Goal: Task Accomplishment & Management: Manage account settings

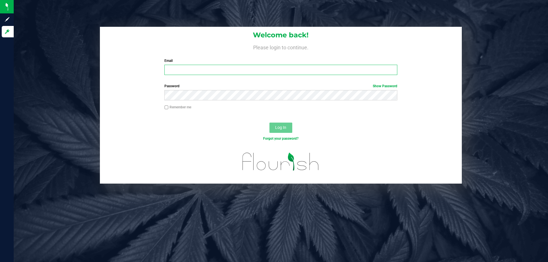
click at [236, 66] on input "Email" at bounding box center [280, 70] width 232 height 10
type input "[EMAIL_ADDRESS][DOMAIN_NAME]"
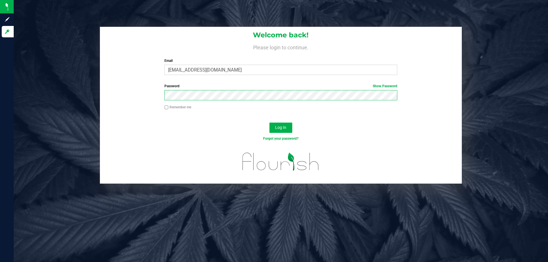
click at [269, 123] on button "Log In" at bounding box center [280, 128] width 23 height 10
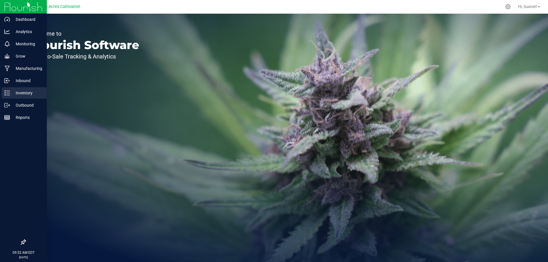
click at [15, 92] on p "Inventory" at bounding box center [27, 93] width 34 height 7
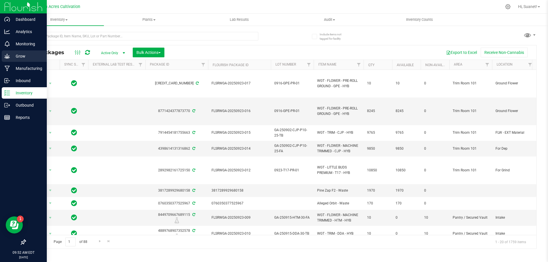
click at [27, 54] on p "Grow" at bounding box center [27, 56] width 34 height 7
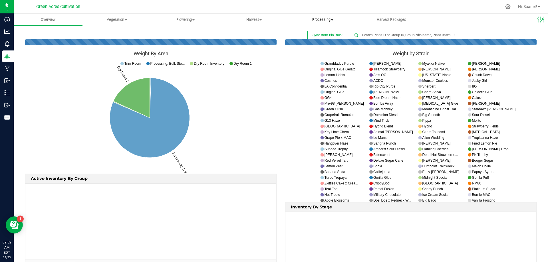
click at [311, 17] on span "Processing" at bounding box center [323, 19] width 68 height 5
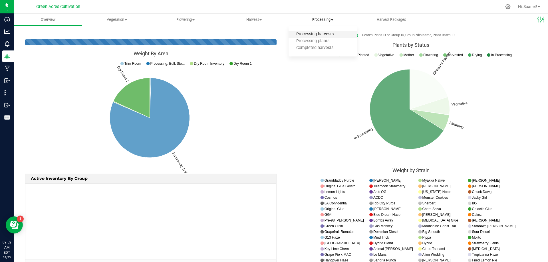
click at [311, 35] on span "Processing harvests" at bounding box center [314, 34] width 53 height 5
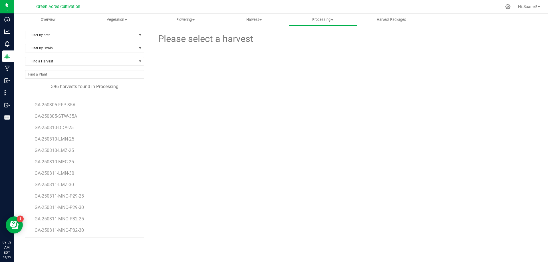
scroll to position [4380, 0]
click at [68, 219] on span "GA-250917-AGO-33H" at bounding box center [57, 217] width 44 height 5
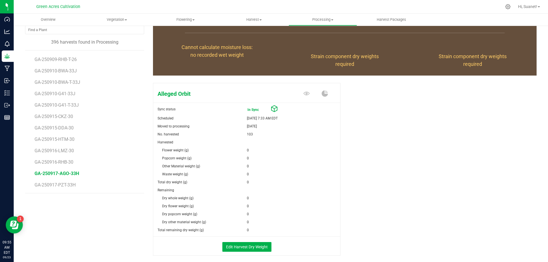
scroll to position [71, 0]
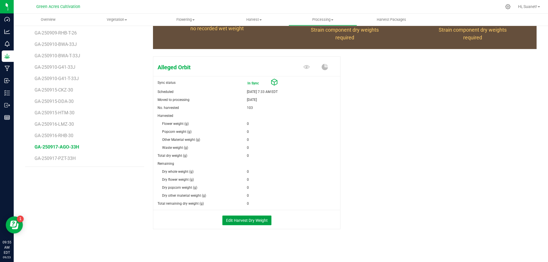
click at [233, 220] on button "Edit Harvest Dry Weight" at bounding box center [246, 221] width 49 height 10
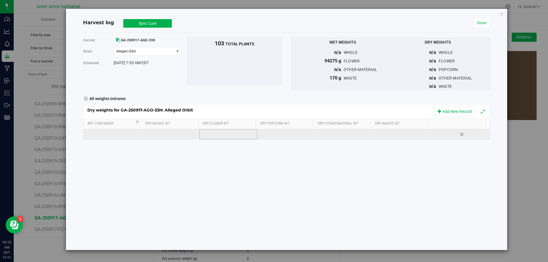
click at [230, 134] on td at bounding box center [228, 134] width 58 height 10
click at [214, 132] on span at bounding box center [230, 134] width 52 height 9
type input "16520"
click at [387, 130] on div at bounding box center [404, 134] width 54 height 9
type input "7670"
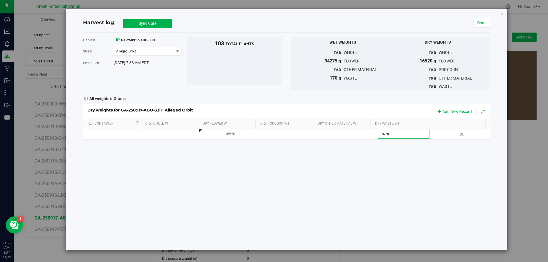
click at [155, 19] on button "Sync Cure" at bounding box center [147, 23] width 48 height 9
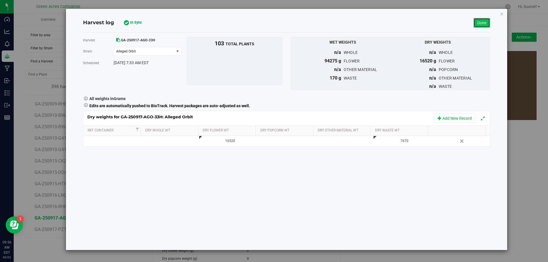
click at [474, 22] on link "Done" at bounding box center [481, 23] width 17 height 10
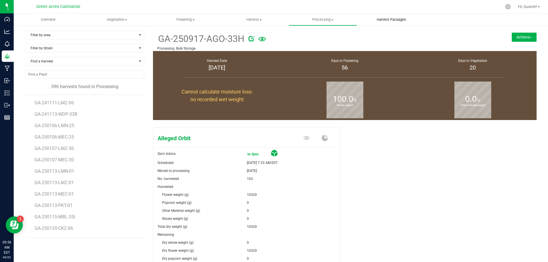
click at [378, 17] on span "Harvest Packages" at bounding box center [391, 19] width 45 height 5
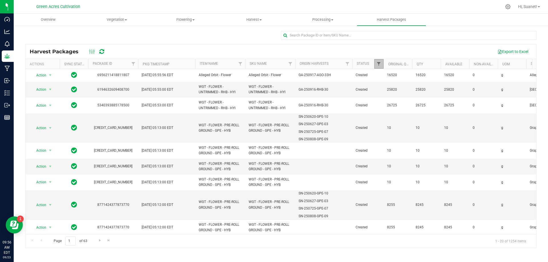
click at [378, 62] on span "Filter" at bounding box center [378, 64] width 5 height 5
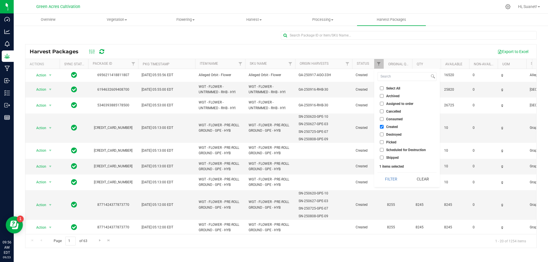
click at [382, 126] on input "Created" at bounding box center [382, 127] width 4 height 4
checkbox input "false"
click at [390, 181] on button "Filter" at bounding box center [390, 179] width 27 height 13
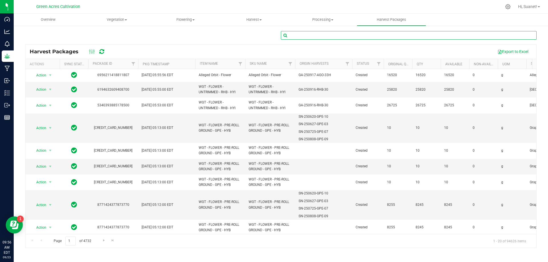
click at [315, 38] on input "text" at bounding box center [409, 35] width 256 height 9
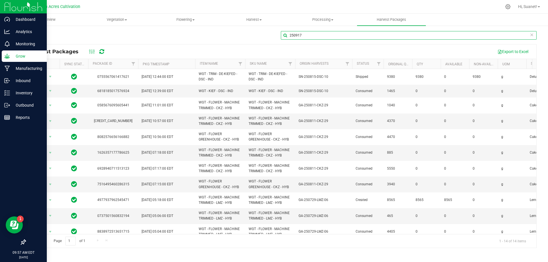
type input "250917"
click at [28, 58] on p "Grow" at bounding box center [27, 56] width 34 height 7
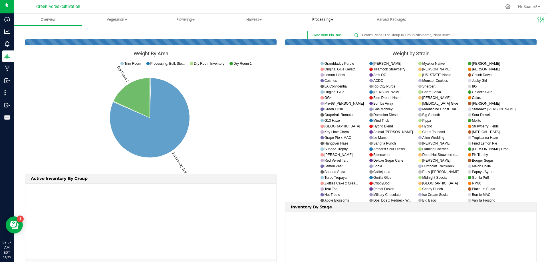
click at [338, 22] on uib-tab-heading "Processing Processing harvests Processing plants Completed harvests" at bounding box center [323, 19] width 68 height 11
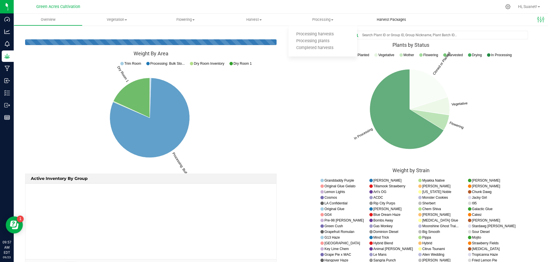
click at [382, 18] on span "Harvest Packages" at bounding box center [391, 19] width 45 height 5
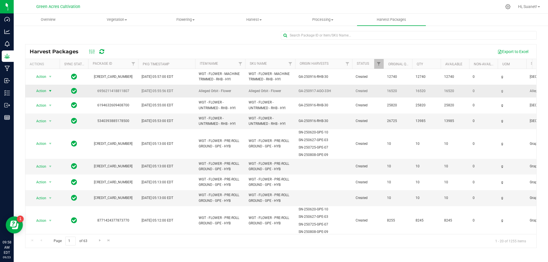
click at [43, 92] on span "Action" at bounding box center [38, 91] width 15 height 8
click at [52, 107] on li "Create package" at bounding box center [49, 109] width 36 height 9
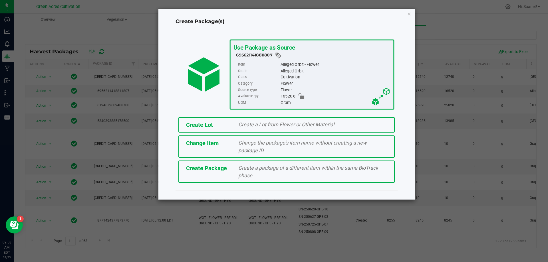
click at [258, 126] on span "Create a Lot from Flower or Other Material." at bounding box center [286, 124] width 97 height 6
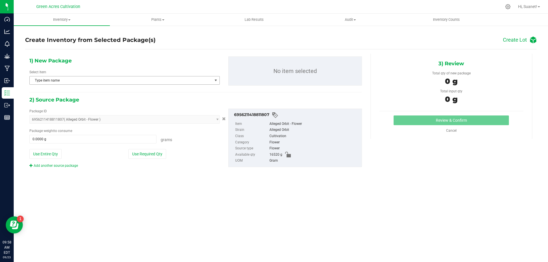
click at [212, 83] on span "select" at bounding box center [215, 80] width 7 height 8
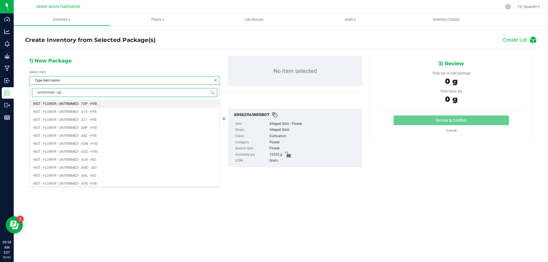
type input "untrimmed - ago"
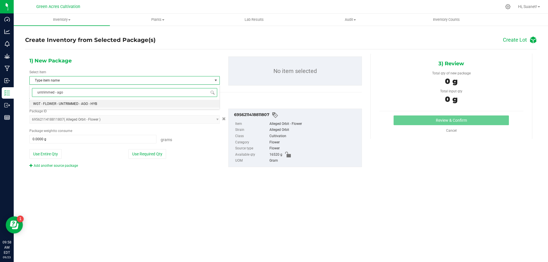
click at [118, 104] on li "WGT - FLOWER - UNTRIMMED - AGO - HYB" at bounding box center [125, 104] width 190 height 8
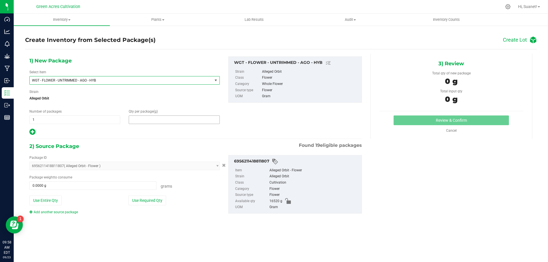
click at [149, 123] on span at bounding box center [174, 120] width 91 height 9
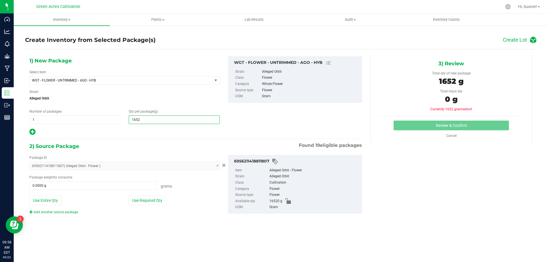
type input "16520"
type input "16,520.0000"
click at [138, 217] on div "Package ID 6956211418811807 ( Alleged Orbit - Flower ) 0097544634541191 0625045…" at bounding box center [195, 185] width 341 height 69
click at [149, 194] on div "Package ID 6956211418811807 ( Alleged Orbit - Flower ) 0097544634541191 0625045…" at bounding box center [124, 185] width 199 height 60
click at [147, 200] on button "Use Required Qty" at bounding box center [147, 201] width 38 height 10
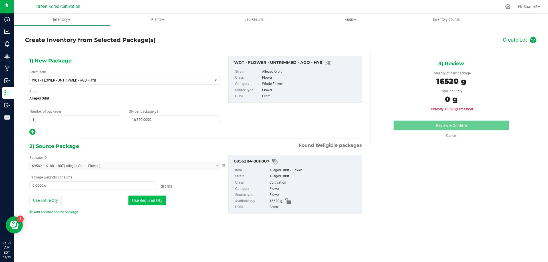
type input "16520.0000 g"
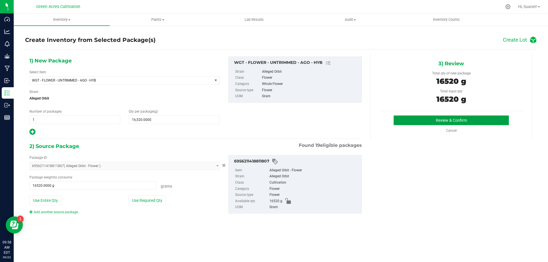
click at [434, 118] on button "Review & Confirm" at bounding box center [450, 121] width 115 height 10
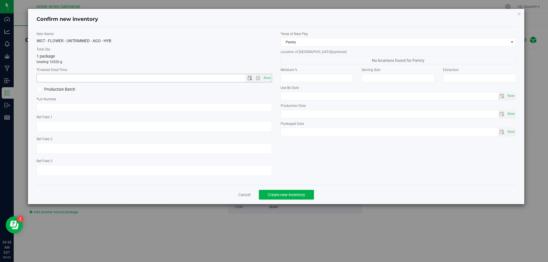
click at [267, 75] on span "Now" at bounding box center [267, 78] width 10 height 8
type input "[DATE] 9:58 AM"
click at [254, 111] on input "text" at bounding box center [154, 107] width 235 height 9
type input "g"
type input "GA-250917-AGO-33H-FA"
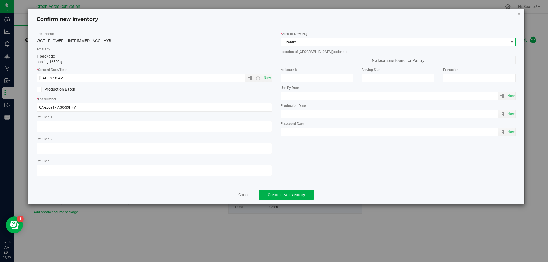
click at [301, 39] on span "Pantry" at bounding box center [395, 42] width 228 height 8
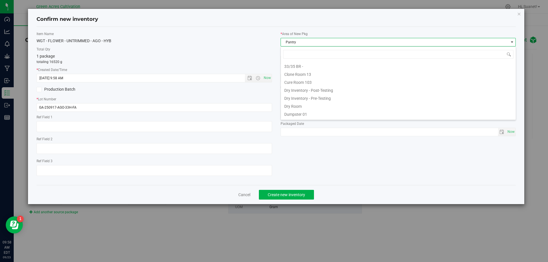
scroll to position [9, 235]
type input "DR"
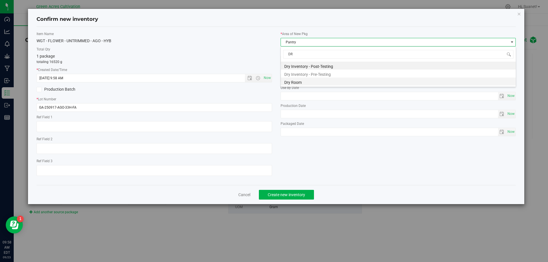
click at [291, 82] on li "Dry Room" at bounding box center [398, 82] width 235 height 8
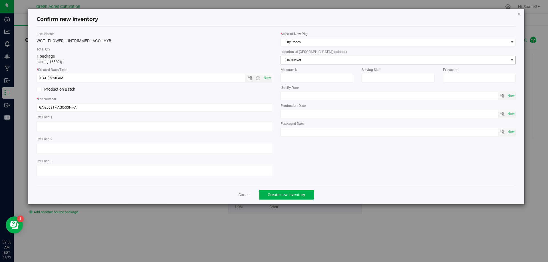
click at [299, 59] on span "Da Bucket" at bounding box center [395, 60] width 228 height 8
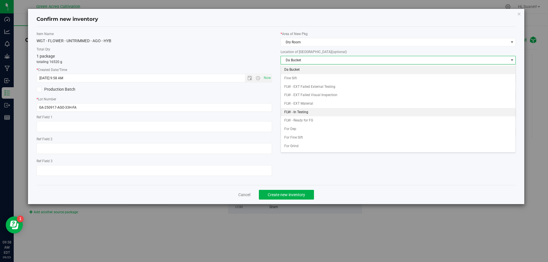
click at [299, 110] on li "FLW - In Testing" at bounding box center [398, 112] width 235 height 9
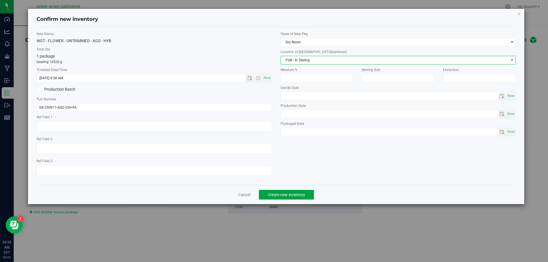
click at [292, 195] on span "Create new inventory" at bounding box center [286, 195] width 37 height 5
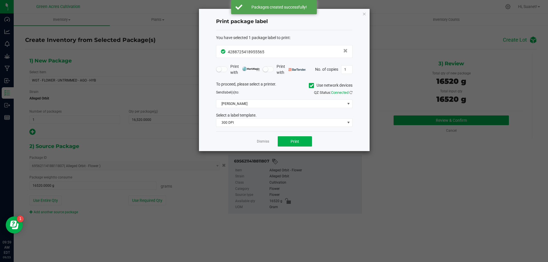
click at [309, 88] on span at bounding box center [311, 85] width 5 height 5
click at [0, 0] on input "Use network devices" at bounding box center [0, 0] width 0 height 0
click at [299, 109] on div "To proceed, please select a printer. Use network devices Send label(s) to: QZ S…" at bounding box center [284, 104] width 136 height 46
click at [300, 108] on div "To proceed, please select a printer. Use network devices Send label(s) to: QZ S…" at bounding box center [284, 104] width 136 height 46
click at [301, 108] on span at bounding box center [280, 104] width 129 height 8
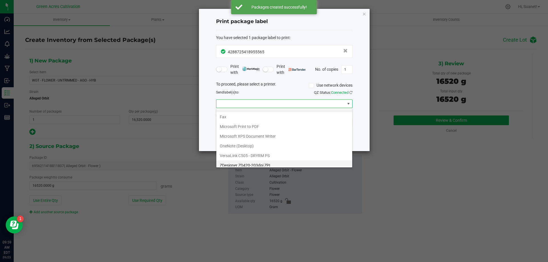
scroll to position [11, 0]
click at [272, 163] on ZPL "ZDesigner ZD420-203dpi ZPL" at bounding box center [284, 162] width 136 height 10
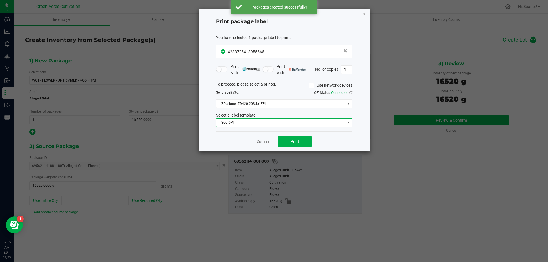
click at [291, 125] on span "300 DPI" at bounding box center [280, 123] width 129 height 8
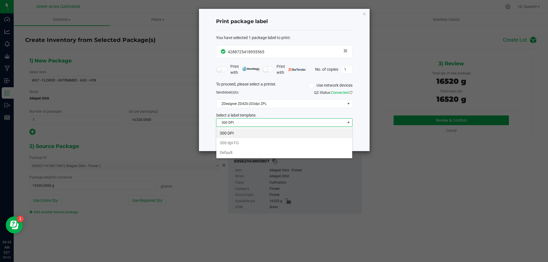
scroll to position [9, 136]
click at [279, 154] on li "Default" at bounding box center [284, 153] width 136 height 10
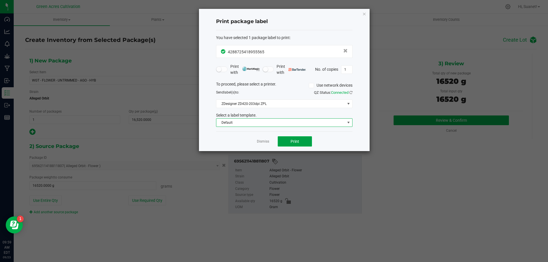
click at [293, 141] on span "Print" at bounding box center [294, 141] width 9 height 5
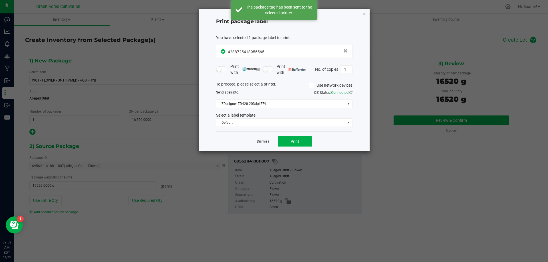
click at [265, 143] on link "Dismiss" at bounding box center [263, 141] width 12 height 5
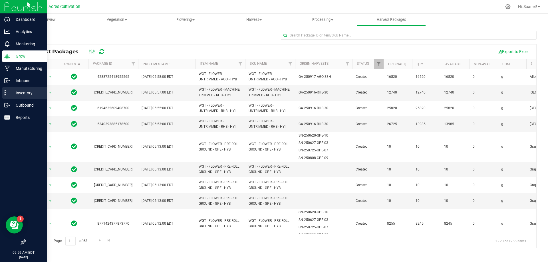
click at [19, 92] on p "Inventory" at bounding box center [27, 93] width 34 height 7
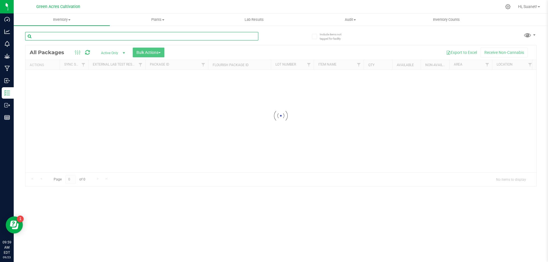
click at [191, 36] on input "text" at bounding box center [141, 36] width 233 height 9
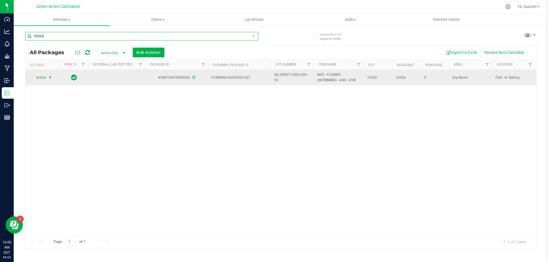
type input "55565"
click at [36, 79] on span "Action" at bounding box center [38, 78] width 15 height 8
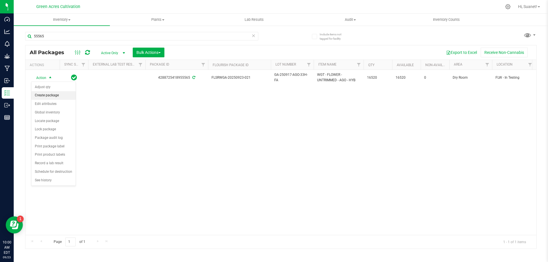
click at [51, 98] on li "Create package" at bounding box center [53, 95] width 44 height 9
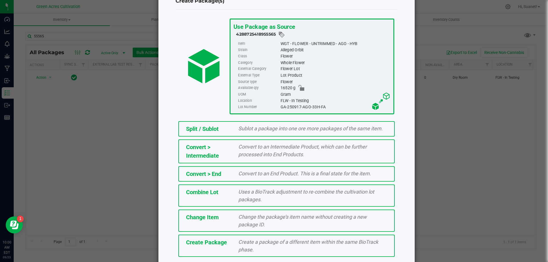
scroll to position [41, 0]
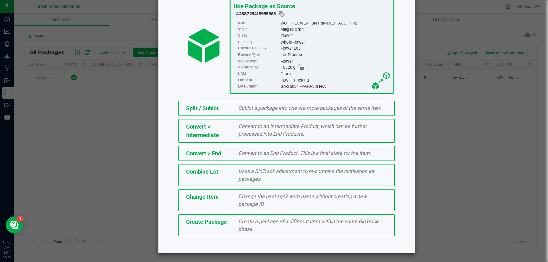
click at [216, 222] on span "Create Package" at bounding box center [206, 221] width 41 height 7
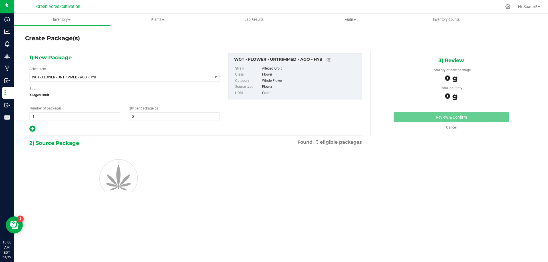
type input "0.0000"
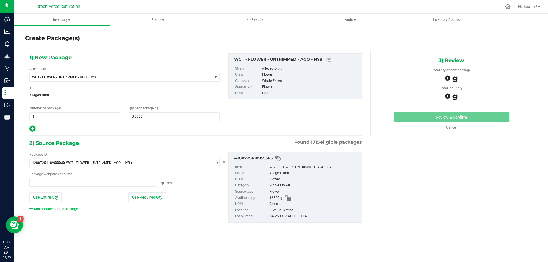
type input "0.0000 g"
click at [125, 78] on span "WGT - FLOWER - UNTRIMMED - AGO - HYB" at bounding box center [117, 77] width 171 height 4
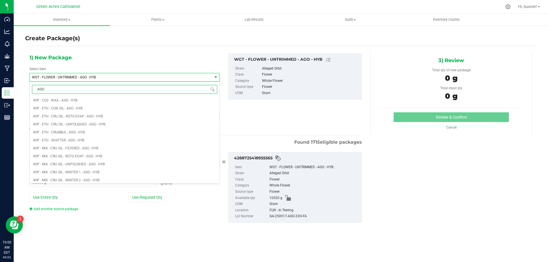
scroll to position [465, 0]
type input "AGO"
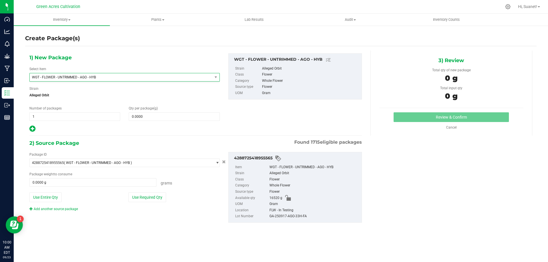
click at [148, 223] on div "Package ID 4288725418955565 ( WGT - FLOWER - UNTRIMMED - AGO - HYB ) 0004193013…" at bounding box center [195, 187] width 341 height 80
click at [158, 116] on span at bounding box center [174, 116] width 91 height 9
click at [35, 132] on icon at bounding box center [32, 128] width 6 height 7
type input "0.0000"
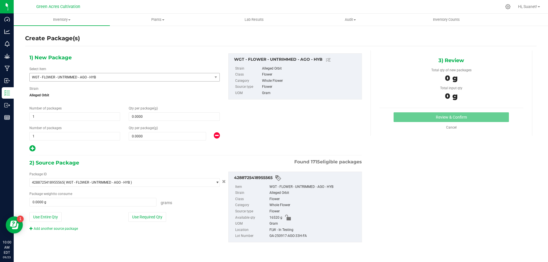
click at [148, 112] on div "Qty per package (g) 0.0000 0" at bounding box center [173, 113] width 99 height 15
click at [149, 116] on span at bounding box center [174, 116] width 91 height 9
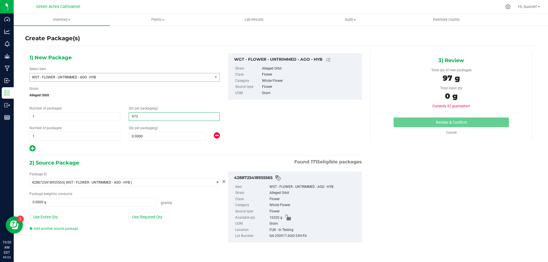
type input "9730"
type input "9,730.0000"
type input "6790"
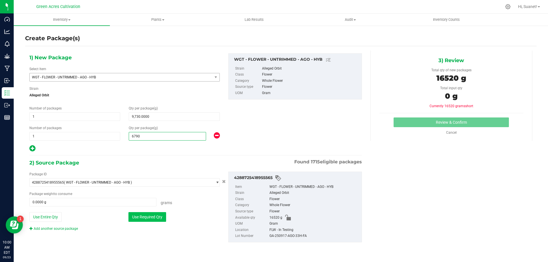
type input "6,790.0000"
click at [144, 214] on button "Use Required Qty" at bounding box center [147, 217] width 38 height 10
type input "16520.0000 g"
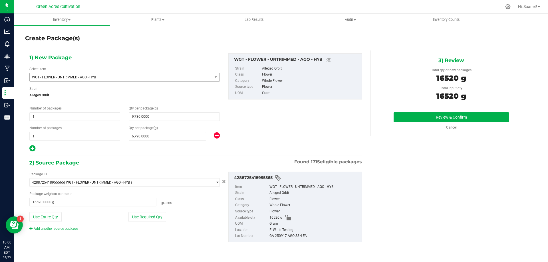
click at [299, 237] on div "GA-250917-AGO-33H-FA" at bounding box center [313, 236] width 89 height 6
copy div "GA-250917-AGO-33H-FA"
click at [407, 117] on button "Review & Confirm" at bounding box center [450, 117] width 115 height 10
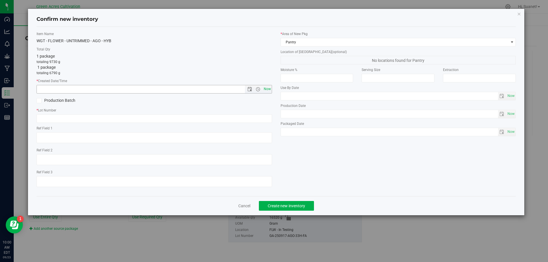
click at [268, 91] on span "Now" at bounding box center [267, 89] width 10 height 8
type input "[DATE] 10:00 AM"
click at [260, 114] on div "* Lot Number" at bounding box center [154, 115] width 235 height 15
click at [259, 118] on input "text" at bounding box center [154, 118] width 235 height 9
paste input "GA-250917-AGO-33H-FA"
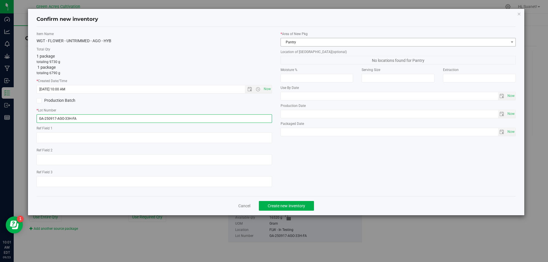
type input "GA-250917-AGO-33H-FA"
click at [321, 45] on span "Pantry" at bounding box center [395, 42] width 228 height 8
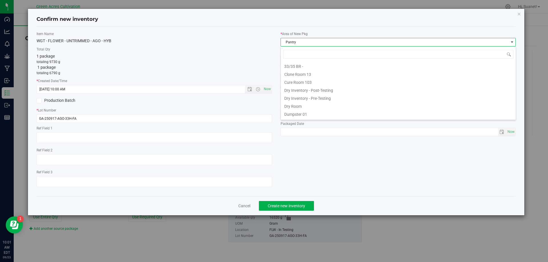
scroll to position [9, 235]
type input "DR"
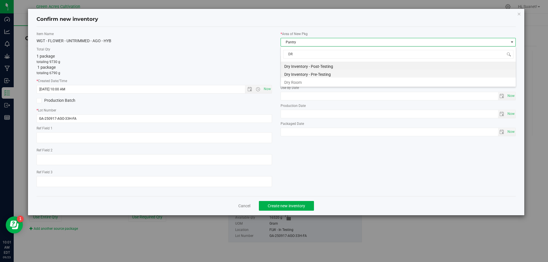
scroll to position [0, 0]
click at [298, 83] on li "Dry Room" at bounding box center [398, 82] width 235 height 8
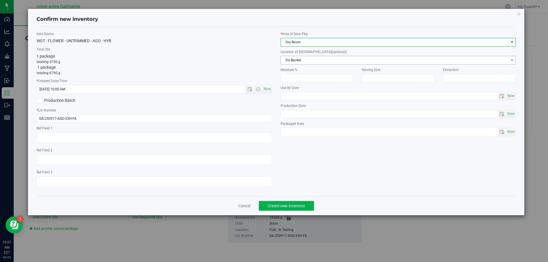
click at [310, 61] on span "Da Bucket" at bounding box center [395, 60] width 228 height 8
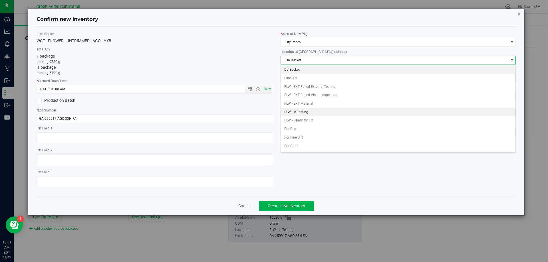
click at [293, 108] on li "FLW - In Testing" at bounding box center [398, 112] width 235 height 9
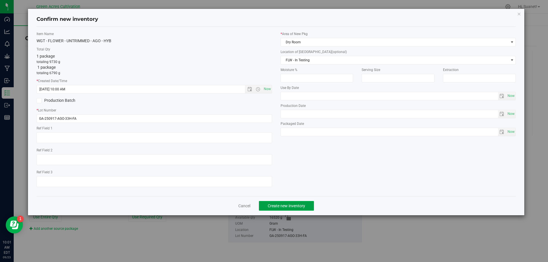
click at [276, 205] on span "Create new inventory" at bounding box center [286, 206] width 37 height 5
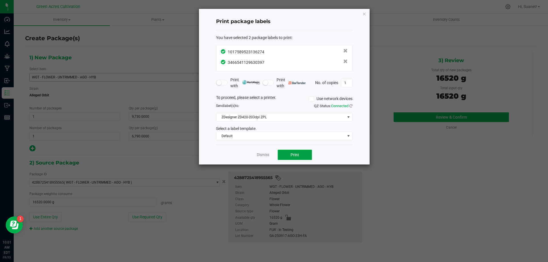
click at [297, 153] on span "Print" at bounding box center [294, 155] width 9 height 5
click at [268, 153] on link "Dismiss" at bounding box center [263, 155] width 12 height 5
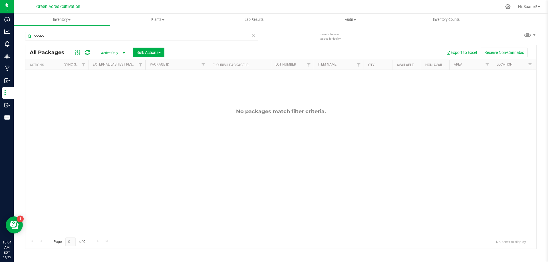
click at [252, 36] on icon at bounding box center [253, 35] width 4 height 7
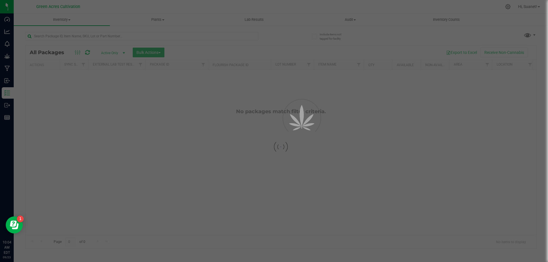
click at [233, 35] on div at bounding box center [274, 131] width 548 height 262
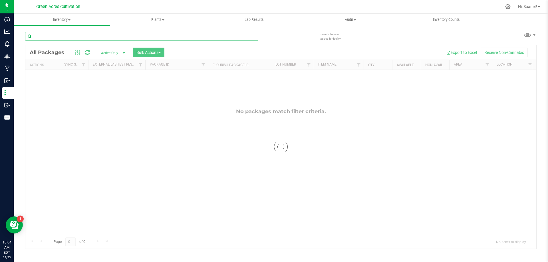
click at [231, 37] on input "text" at bounding box center [141, 36] width 233 height 9
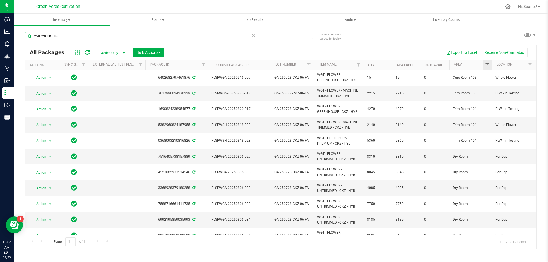
type input "250728-CKZ-06"
click at [487, 65] on span "Filter" at bounding box center [487, 64] width 5 height 5
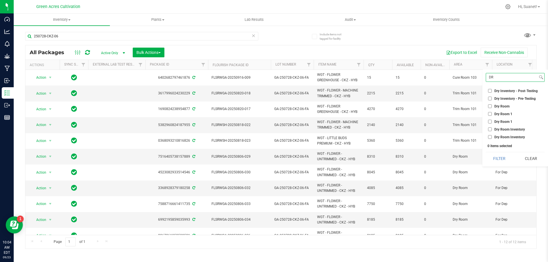
type input "DR"
click at [495, 106] on span "Dry Room" at bounding box center [501, 106] width 15 height 3
click at [491, 106] on input "Dry Room" at bounding box center [490, 106] width 4 height 4
checkbox input "true"
click at [500, 155] on button "Filter" at bounding box center [498, 158] width 27 height 13
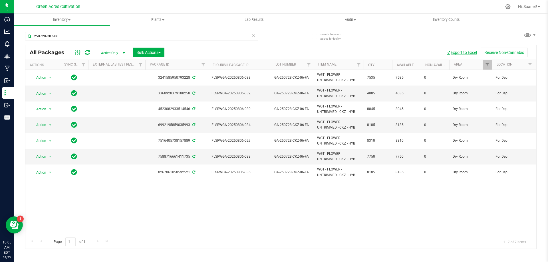
click at [465, 53] on button "Export to Excel" at bounding box center [461, 53] width 38 height 10
click at [157, 54] on span "Bulk Actions" at bounding box center [148, 52] width 24 height 5
click at [147, 108] on span "Locate packages" at bounding box center [150, 107] width 29 height 5
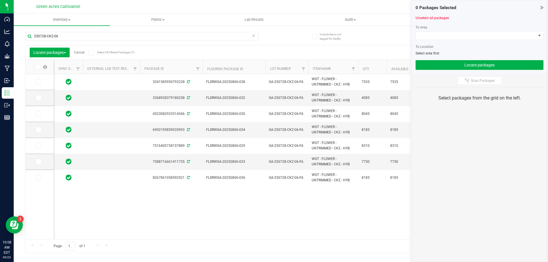
click at [38, 67] on icon at bounding box center [37, 67] width 4 height 0
click at [0, 0] on input "checkbox" at bounding box center [0, 0] width 0 height 0
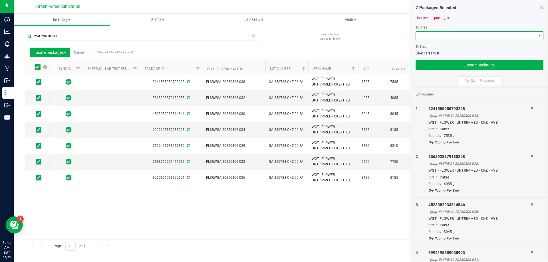
click at [471, 36] on span at bounding box center [476, 36] width 120 height 8
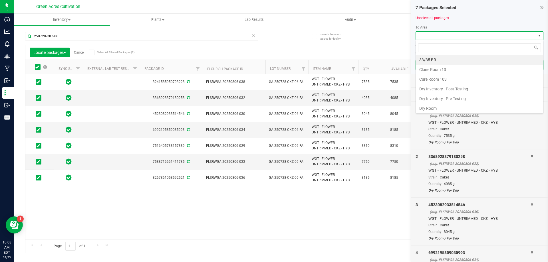
scroll to position [9, 128]
type input "TR"
click at [428, 94] on li "Trim Room 101" at bounding box center [479, 99] width 127 height 10
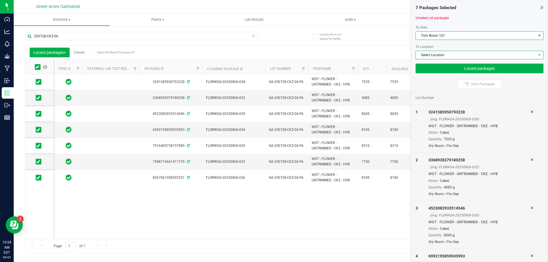
click at [450, 54] on span "Select Location" at bounding box center [476, 55] width 120 height 8
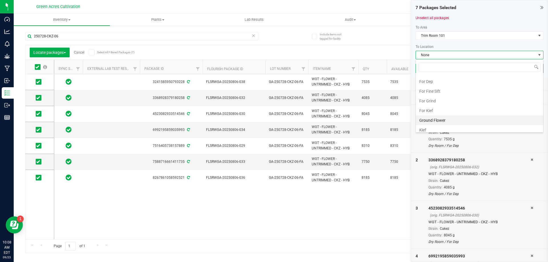
scroll to position [86, 0]
click at [441, 93] on li "For Dep" at bounding box center [479, 91] width 127 height 10
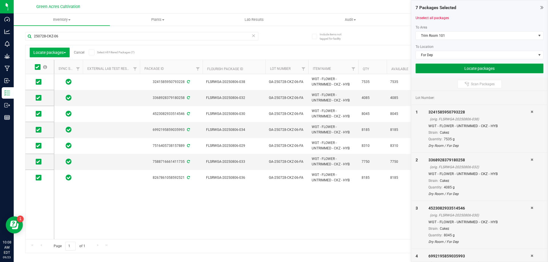
click at [468, 68] on button "Locate packages" at bounding box center [479, 69] width 128 height 10
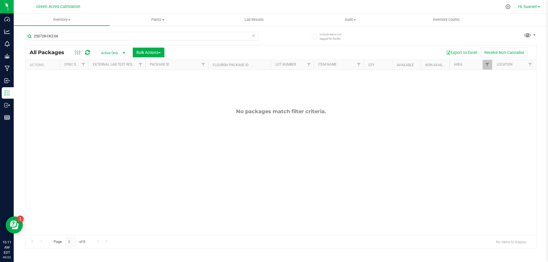
click at [536, 8] on span "Hi, Suanet!" at bounding box center [527, 6] width 19 height 5
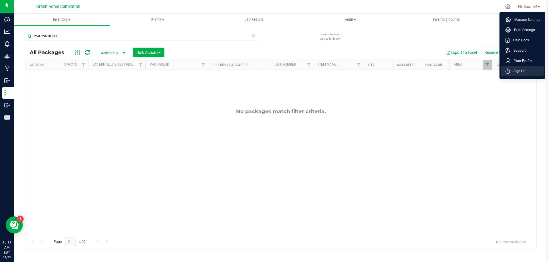
click at [509, 70] on icon at bounding box center [507, 70] width 5 height 5
